Goal: Transaction & Acquisition: Download file/media

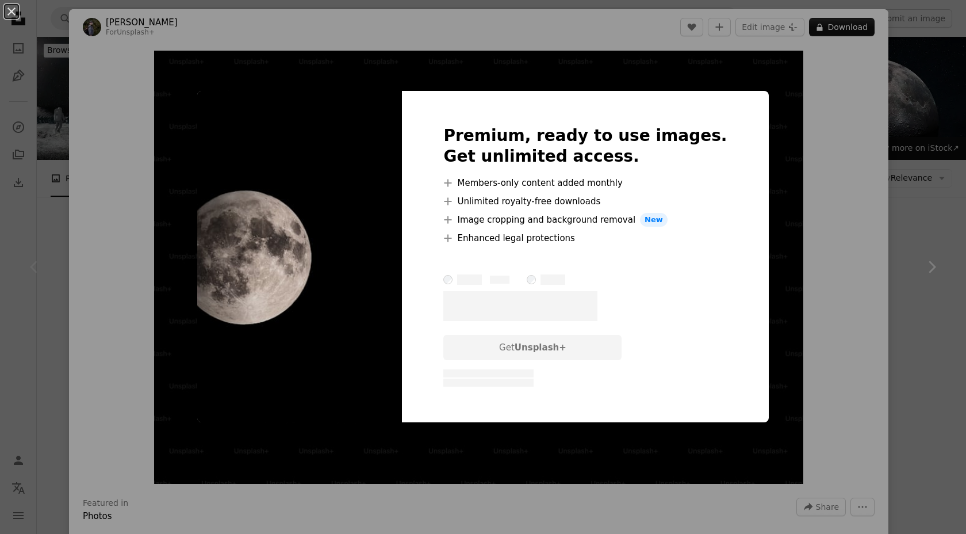
scroll to position [147, 0]
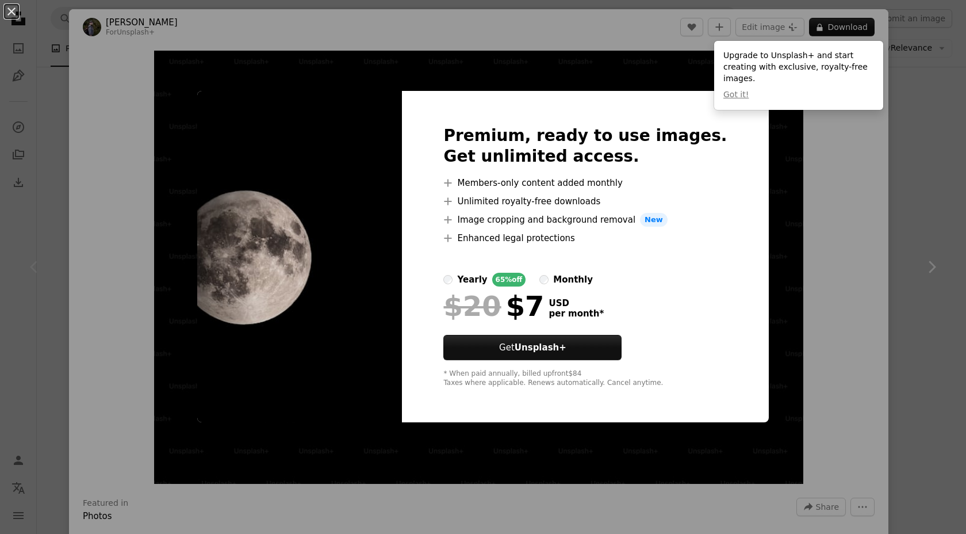
click at [864, 208] on div "An X shape Premium, ready to use images. Get unlimited access. A plus sign Memb…" at bounding box center [483, 267] width 966 height 534
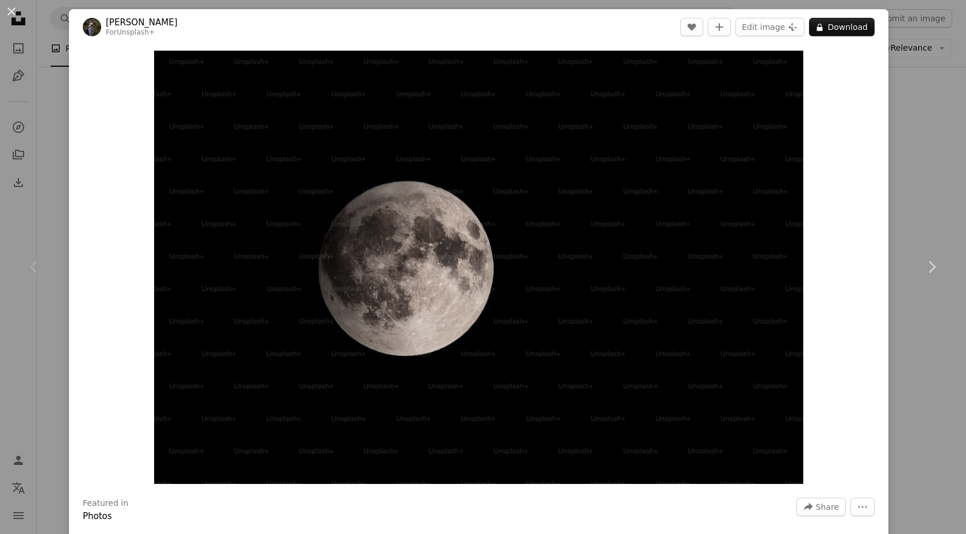
click at [915, 139] on div "An X shape Chevron left Chevron right [PERSON_NAME] For Unsplash+ A heart A plu…" at bounding box center [483, 267] width 966 height 534
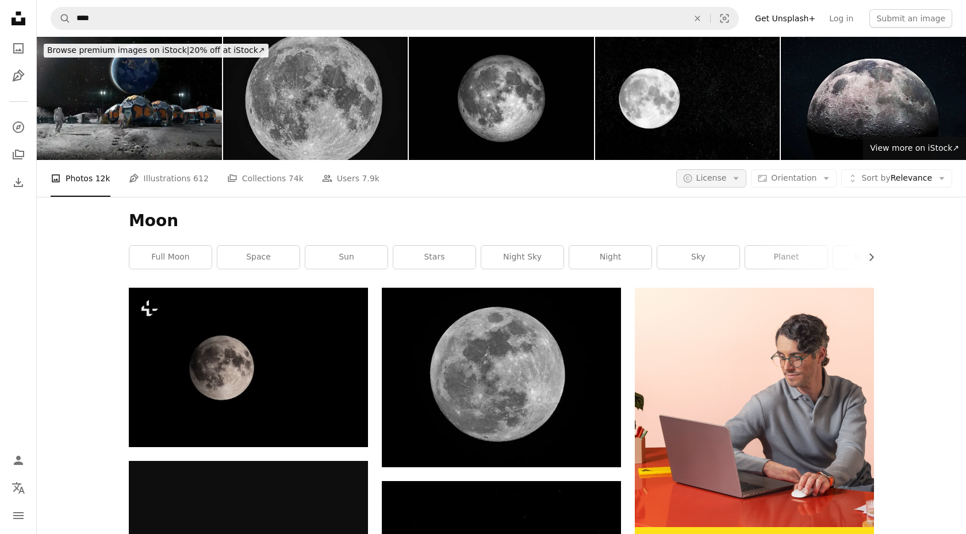
click at [727, 179] on span "License" at bounding box center [711, 177] width 30 height 9
click at [727, 180] on span "License" at bounding box center [711, 177] width 30 height 9
click at [722, 265] on span "Free" at bounding box center [742, 269] width 70 height 11
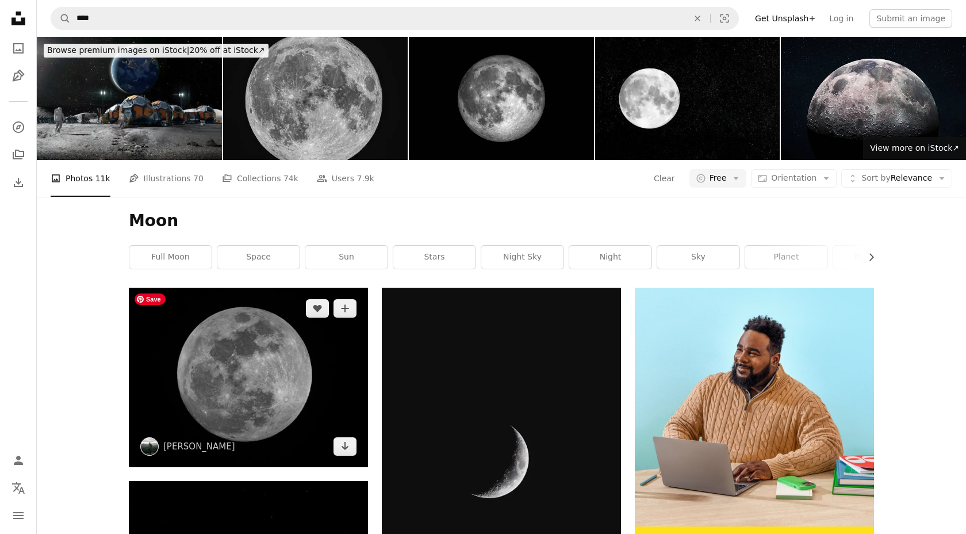
click at [245, 397] on img at bounding box center [248, 376] width 239 height 179
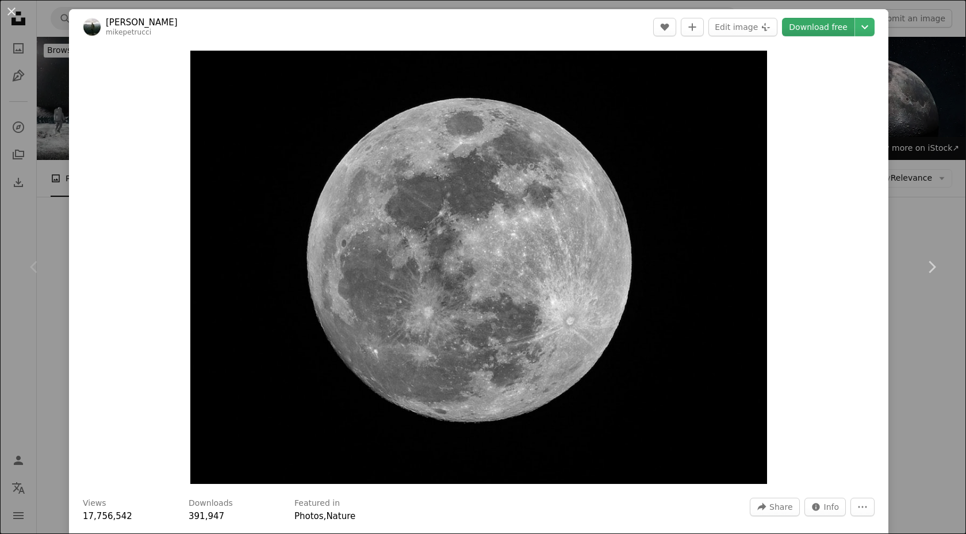
click at [829, 28] on link "Download free" at bounding box center [818, 27] width 72 height 18
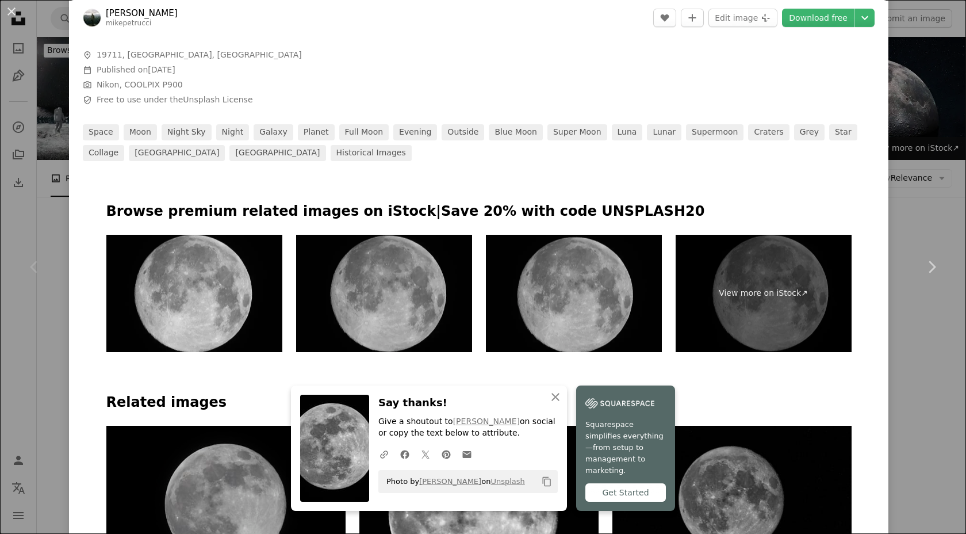
scroll to position [496, 0]
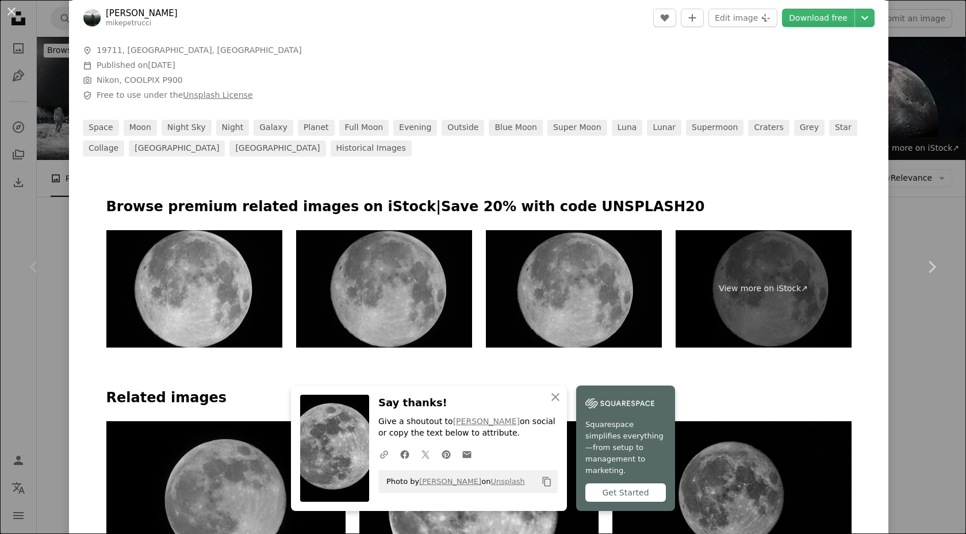
click at [204, 95] on link "Unsplash License" at bounding box center [218, 94] width 70 height 9
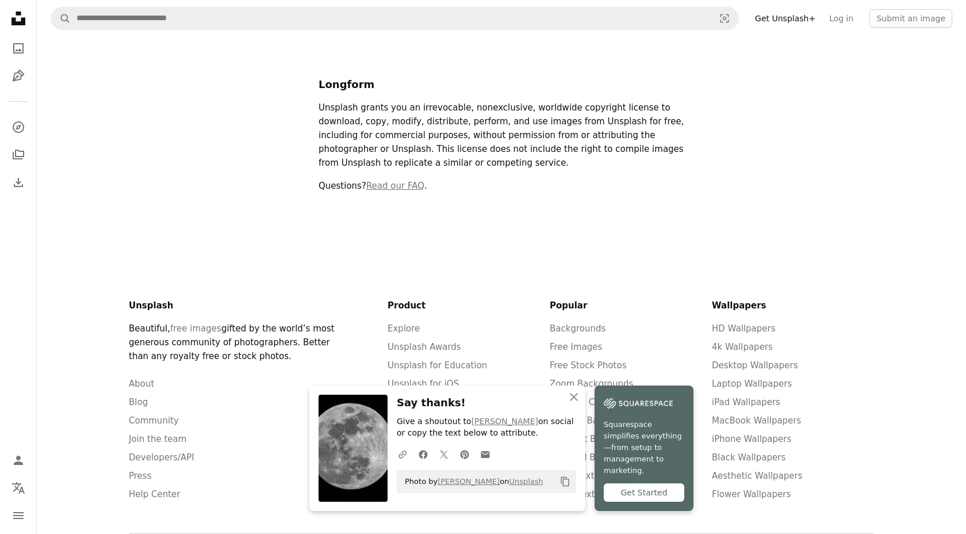
scroll to position [232, 0]
